Goal: Information Seeking & Learning: Learn about a topic

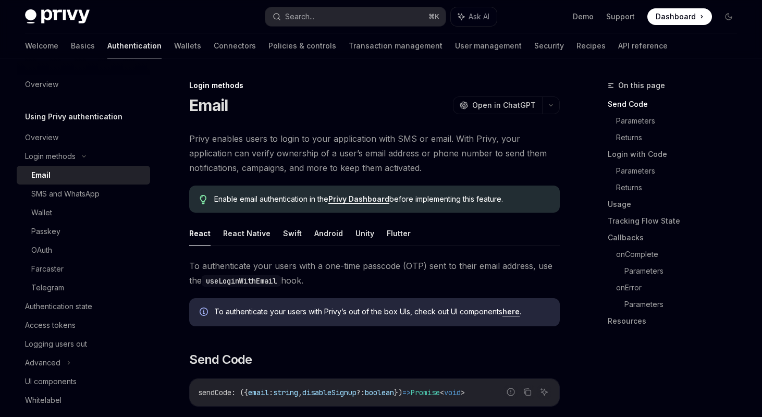
click at [267, 151] on span "Privy enables users to login to your application with SMS or email. With Privy,…" at bounding box center [374, 153] width 370 height 44
click at [49, 313] on link "Authentication state" at bounding box center [83, 306] width 133 height 19
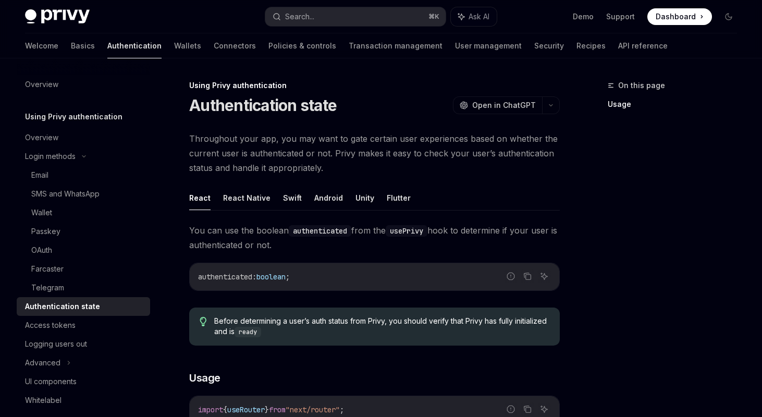
scroll to position [1, 0]
click at [86, 316] on link "Access tokens" at bounding box center [83, 325] width 133 height 19
type textarea "*"
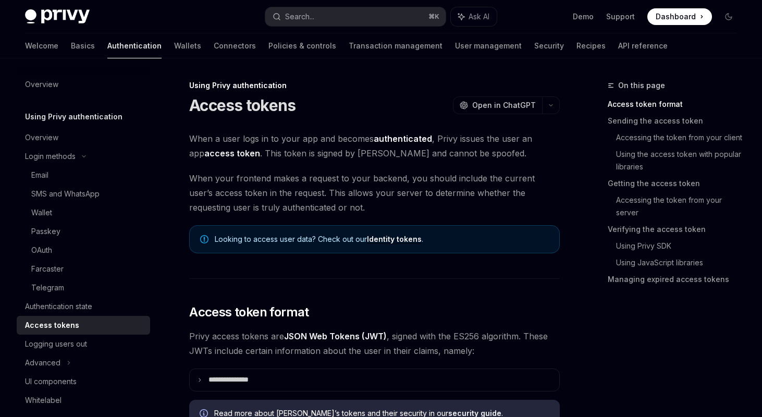
click at [384, 240] on link "Identity tokens" at bounding box center [394, 238] width 55 height 9
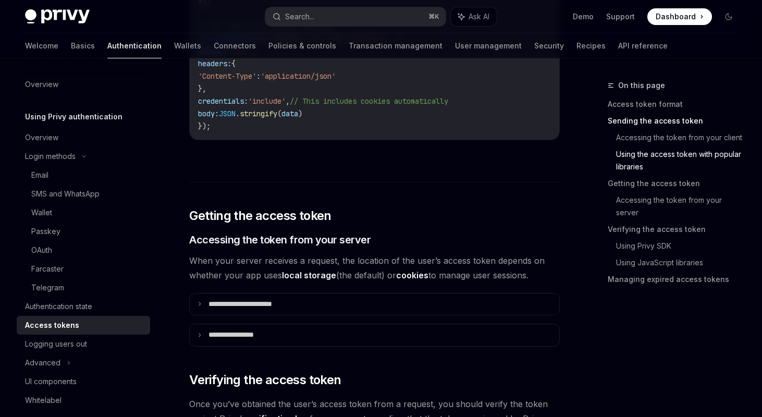
scroll to position [1300, 0]
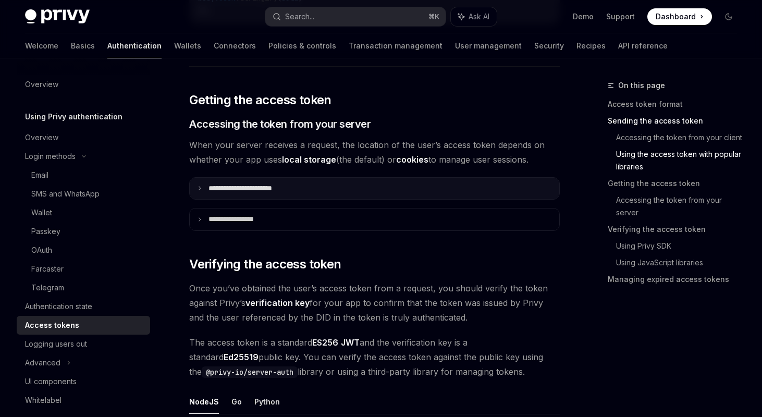
click at [332, 183] on summary "**********" at bounding box center [374, 189] width 369 height 22
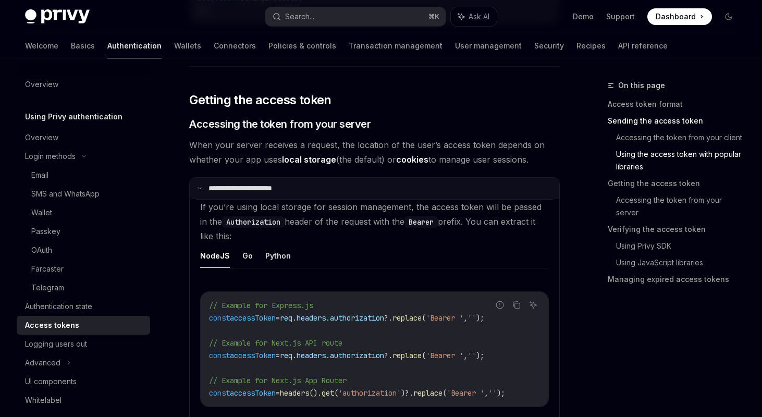
click at [331, 183] on summary "**********" at bounding box center [374, 189] width 369 height 22
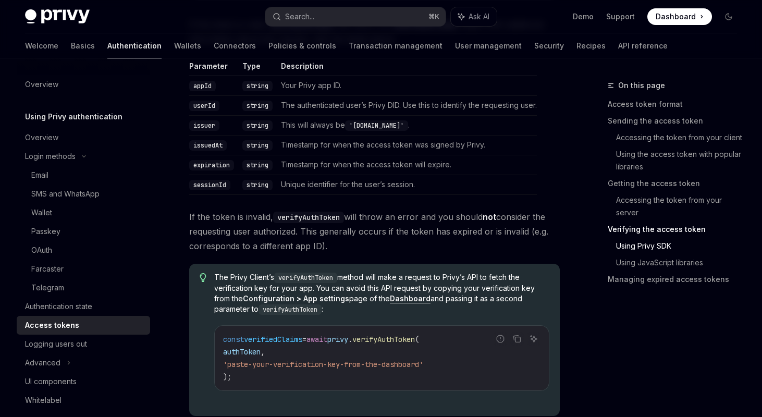
scroll to position [1862, 0]
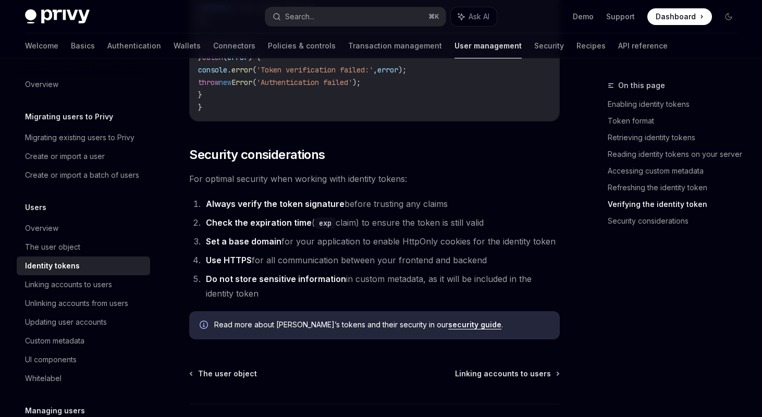
scroll to position [3360, 0]
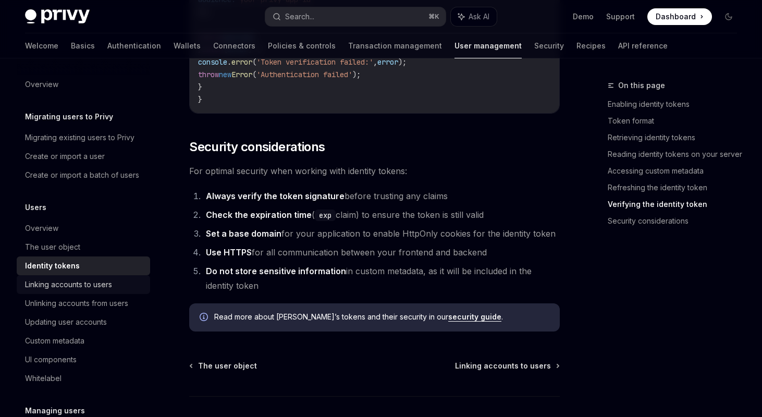
click at [91, 283] on div "Linking accounts to users" at bounding box center [68, 284] width 87 height 13
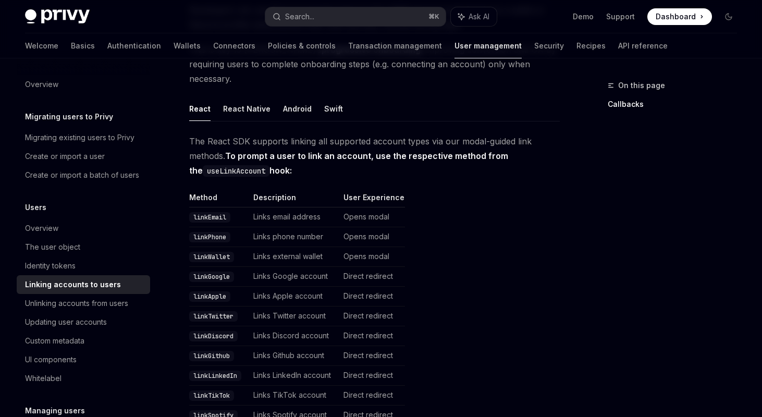
scroll to position [115, 0]
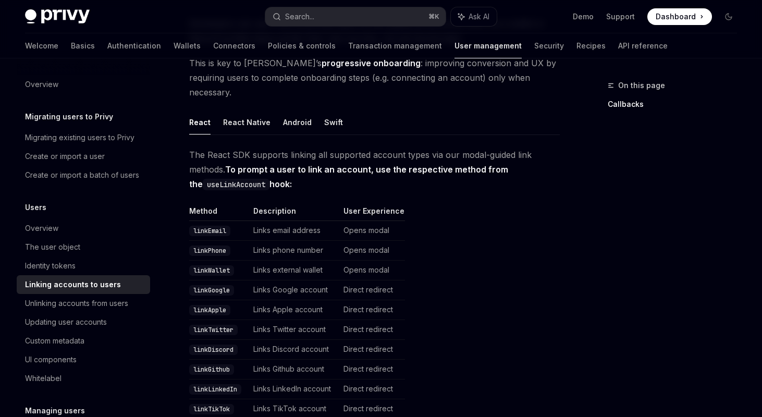
click at [359, 221] on td "Opens modal" at bounding box center [372, 231] width 66 height 20
click at [242, 110] on button "React Native" at bounding box center [246, 122] width 47 height 24
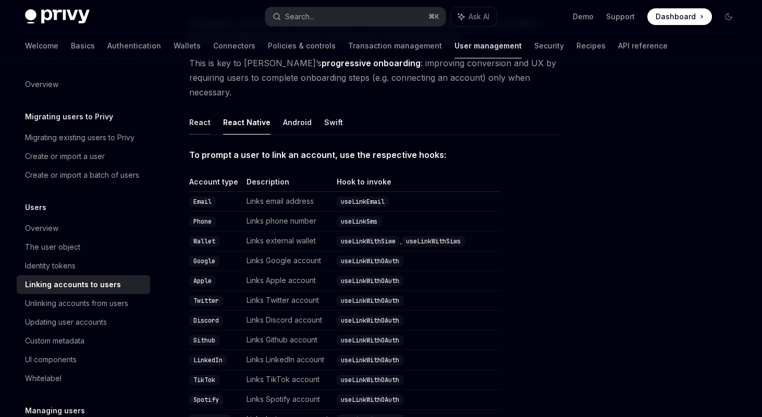
click at [207, 110] on button "React" at bounding box center [199, 122] width 21 height 24
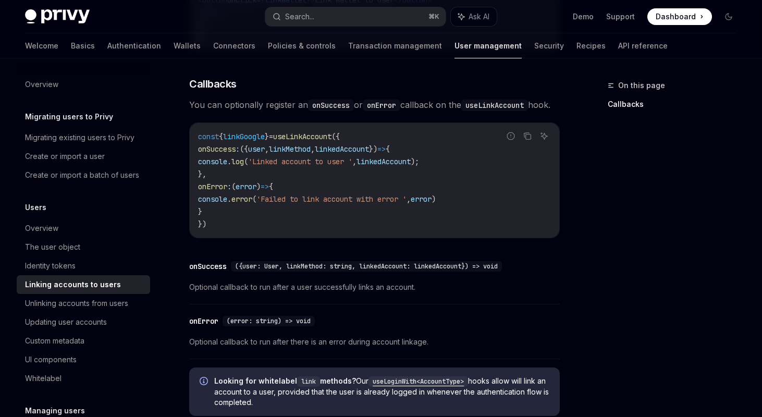
scroll to position [1258, 0]
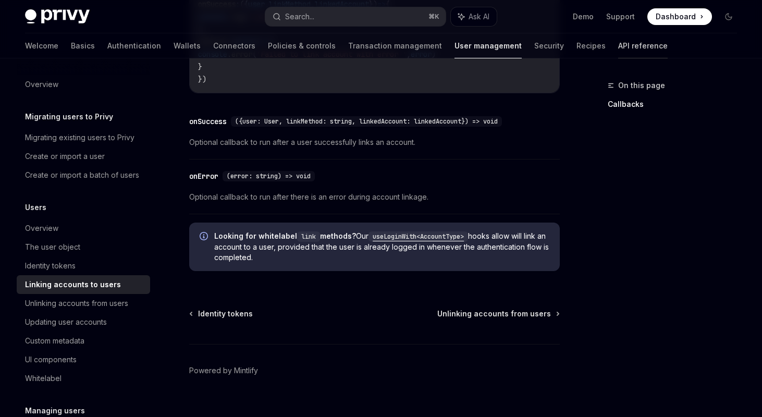
click at [618, 45] on link "API reference" at bounding box center [642, 45] width 49 height 25
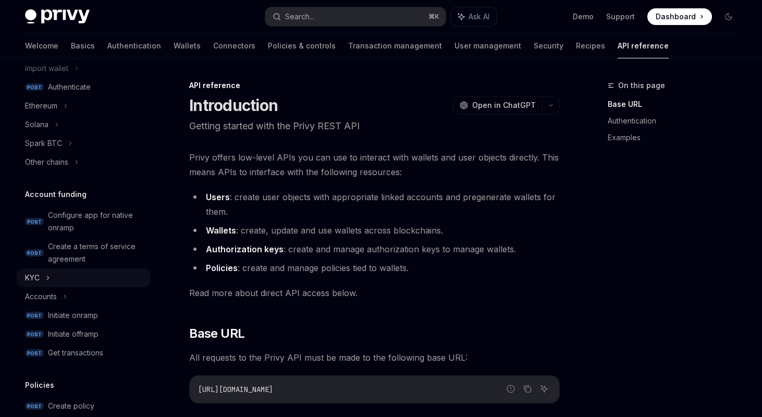
scroll to position [266, 0]
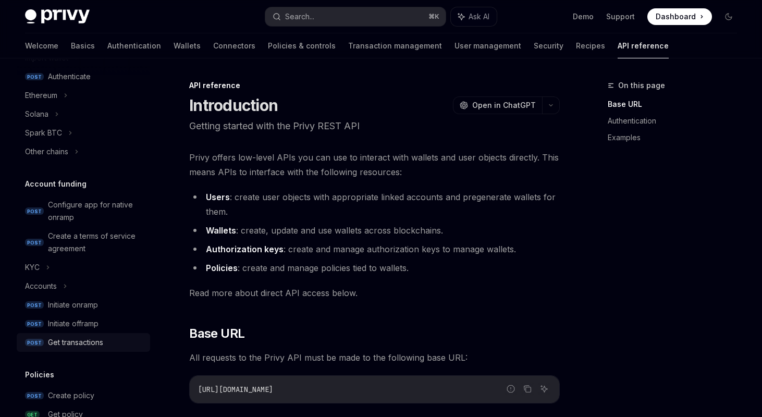
click at [74, 340] on div "Get transactions" at bounding box center [75, 342] width 55 height 13
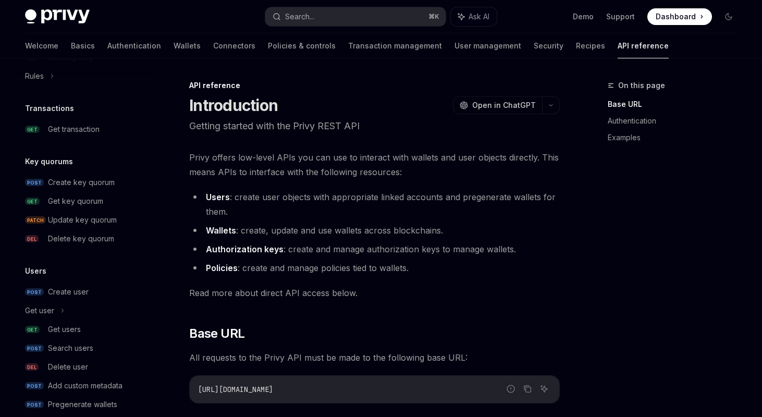
scroll to position [678, 0]
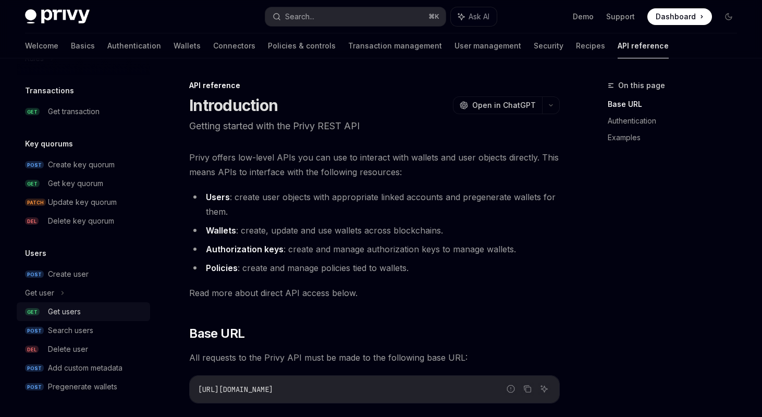
click at [67, 313] on div "Get users" at bounding box center [64, 311] width 33 height 13
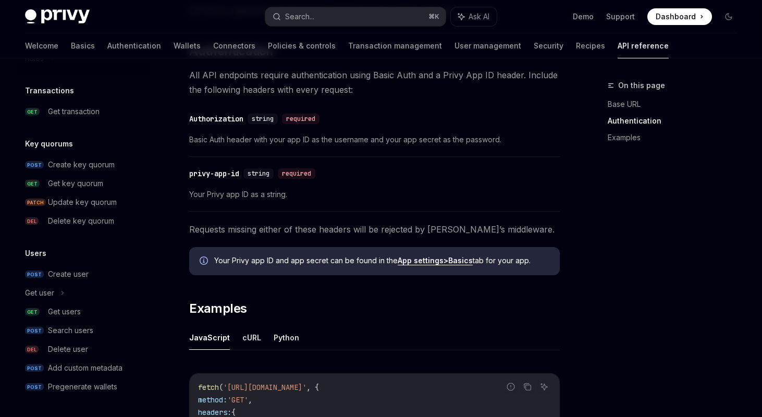
scroll to position [599, 0]
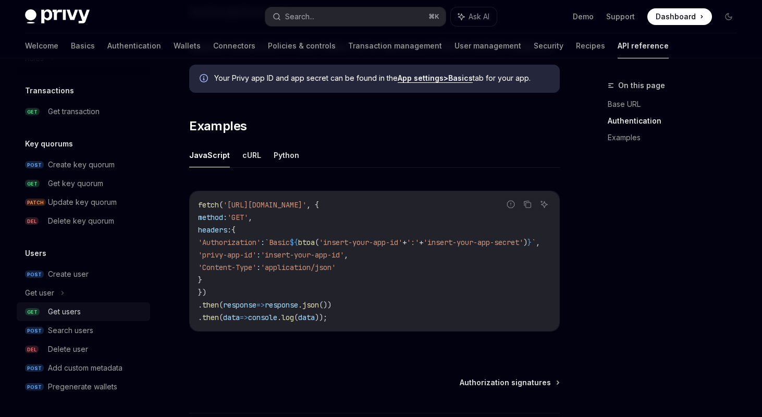
click at [64, 303] on link "GET Get users" at bounding box center [83, 311] width 133 height 19
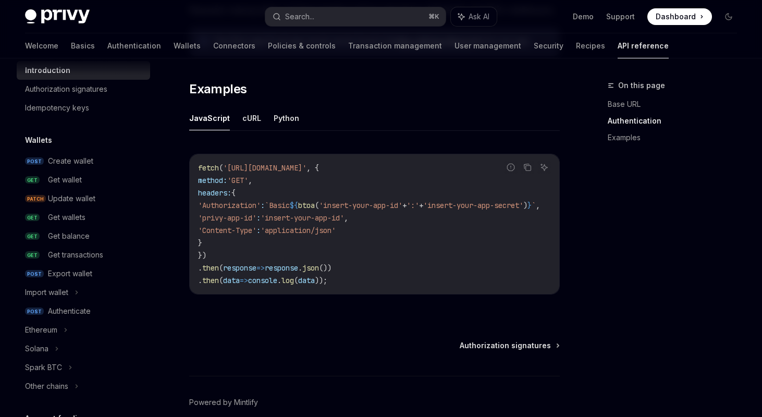
scroll to position [0, 0]
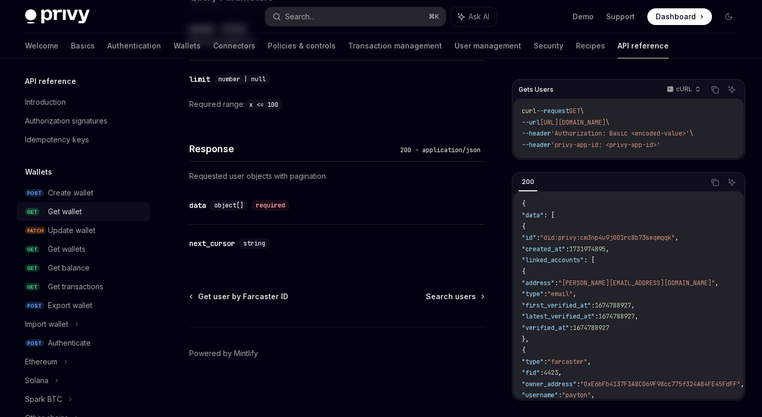
type textarea "*"
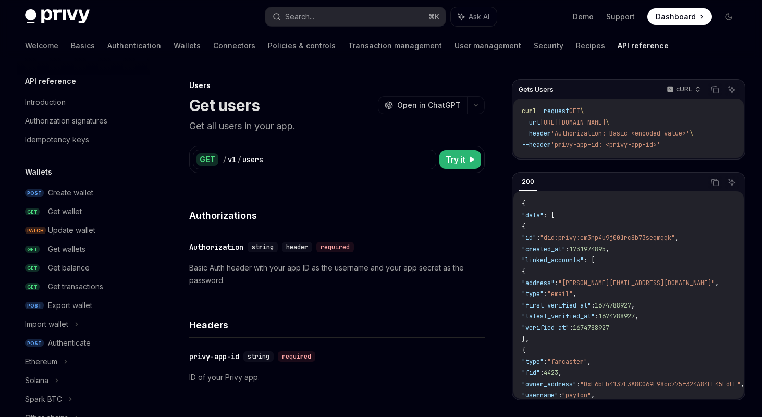
scroll to position [678, 0]
